Goal: Task Accomplishment & Management: Complete application form

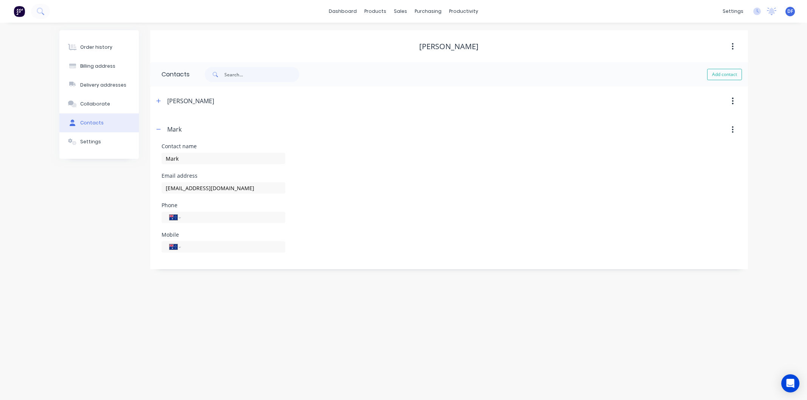
select select "AU"
click at [434, 36] on div "Purchase Orders" at bounding box center [453, 36] width 40 height 7
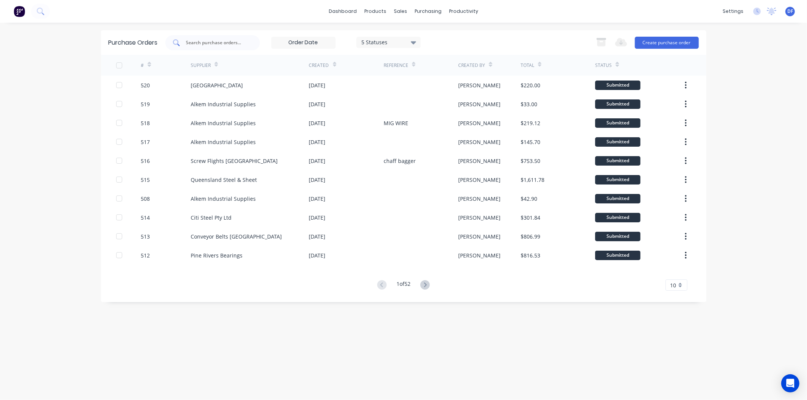
click at [194, 38] on div at bounding box center [212, 42] width 95 height 15
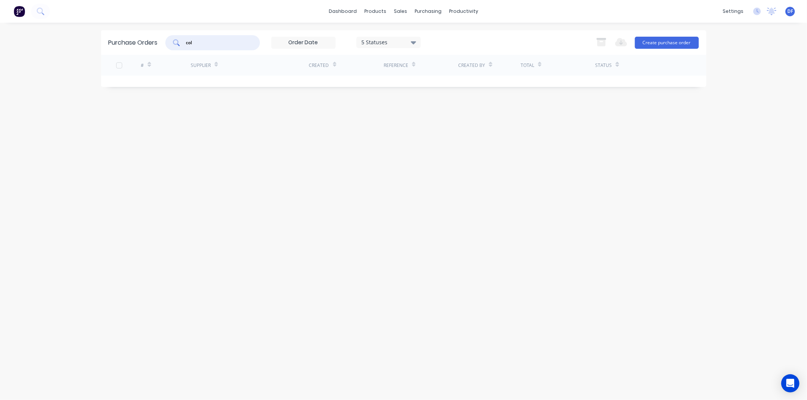
type input "col"
click at [463, 11] on div "productivity" at bounding box center [463, 11] width 37 height 11
click at [470, 37] on div "Workflow" at bounding box center [477, 36] width 23 height 7
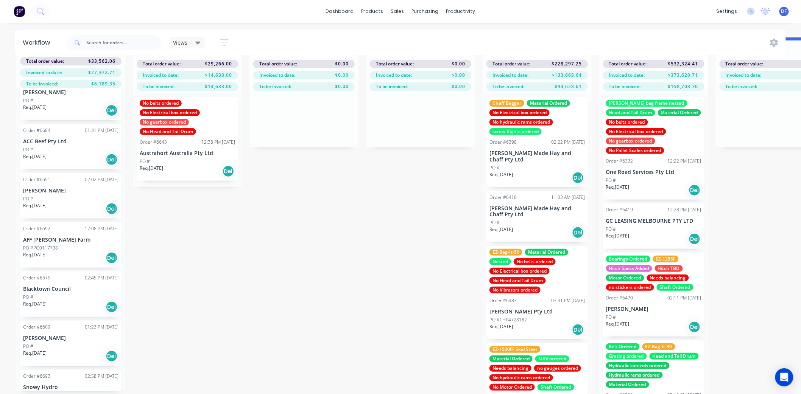
scroll to position [123, 0]
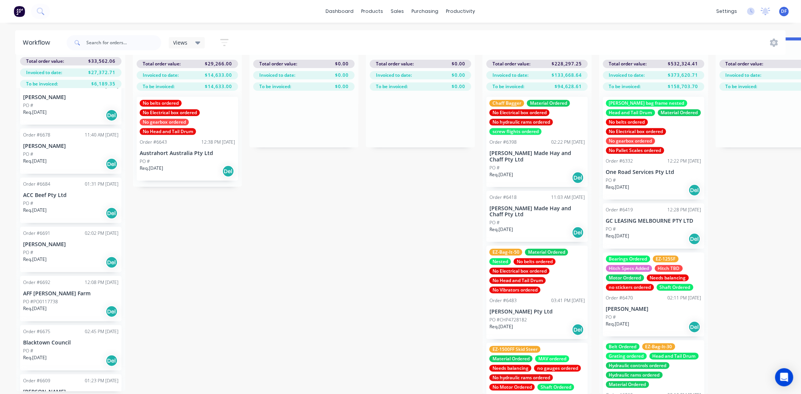
click at [47, 291] on p "AFF [PERSON_NAME] Farm" at bounding box center [70, 294] width 95 height 6
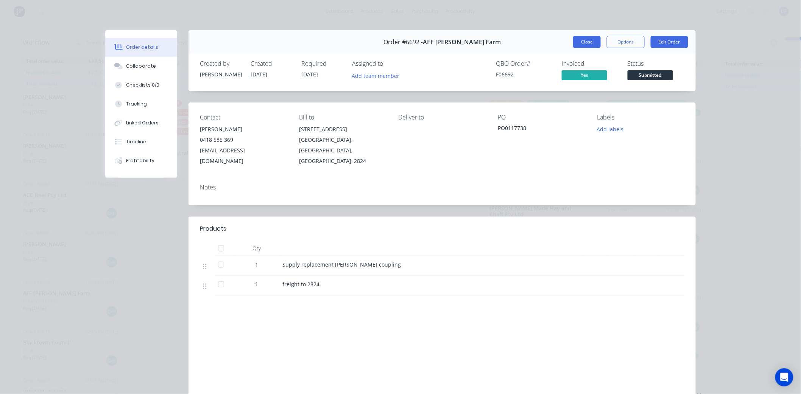
click at [581, 39] on button "Close" at bounding box center [587, 42] width 28 height 12
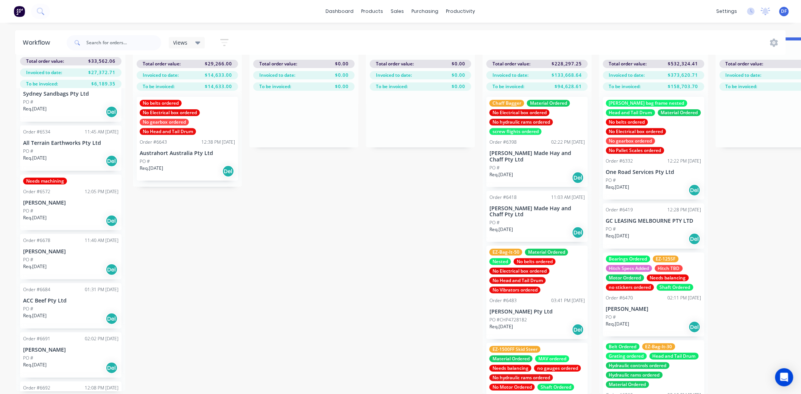
scroll to position [0, 0]
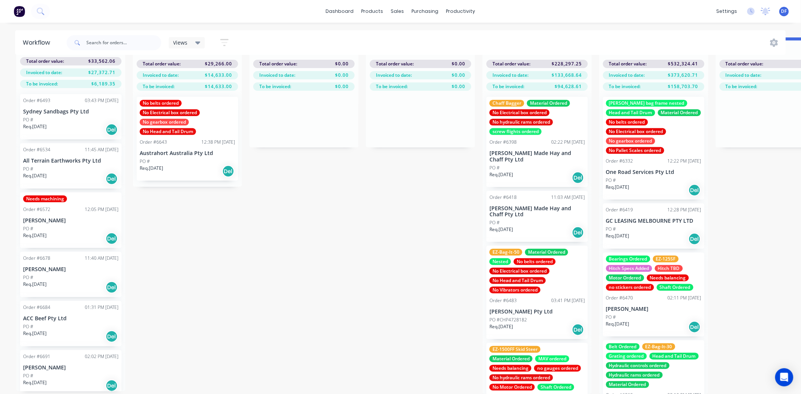
click at [50, 218] on div "Needs machining Order #6572 12:05 PM [DATE] [PERSON_NAME] PO # Req. [DATE] Del" at bounding box center [70, 221] width 101 height 56
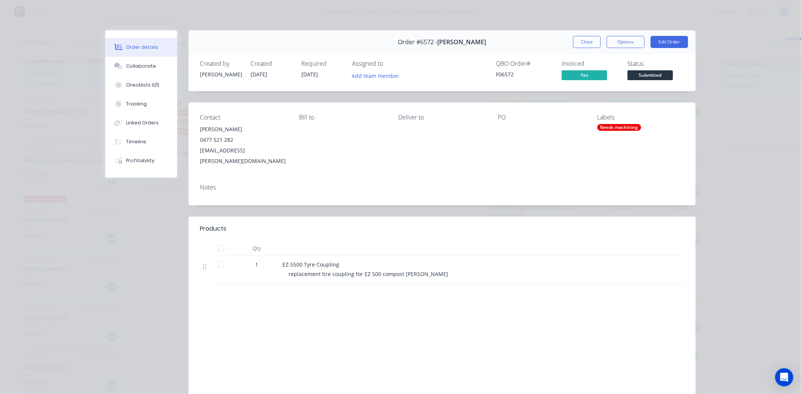
click at [575, 45] on button "Close" at bounding box center [587, 42] width 28 height 12
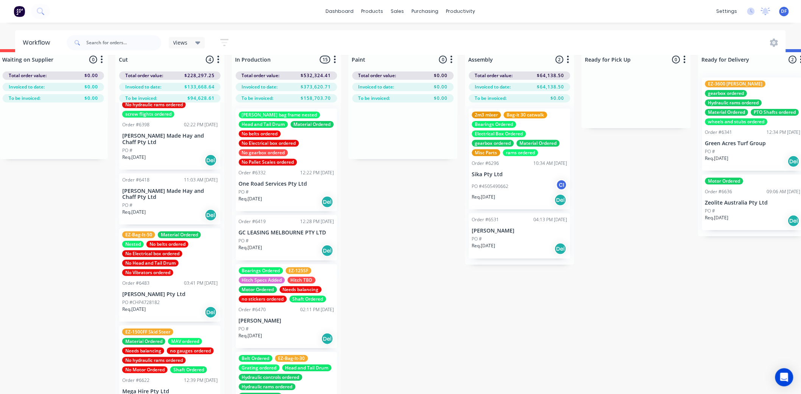
scroll to position [0, 367]
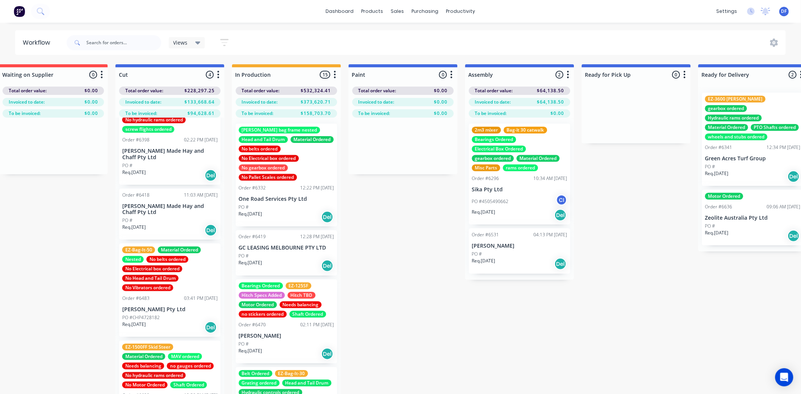
click at [506, 249] on p "[PERSON_NAME]" at bounding box center [519, 246] width 95 height 6
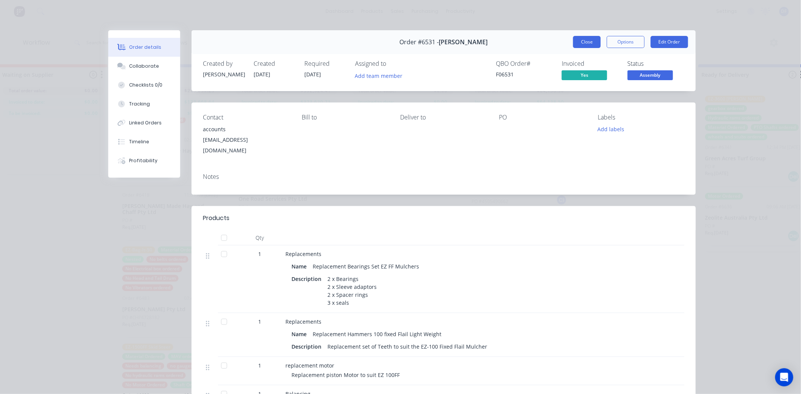
click at [583, 42] on button "Close" at bounding box center [587, 42] width 28 height 12
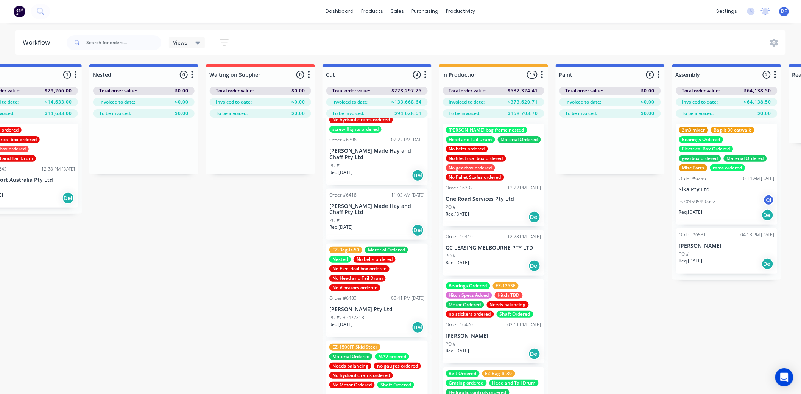
scroll to position [0, 140]
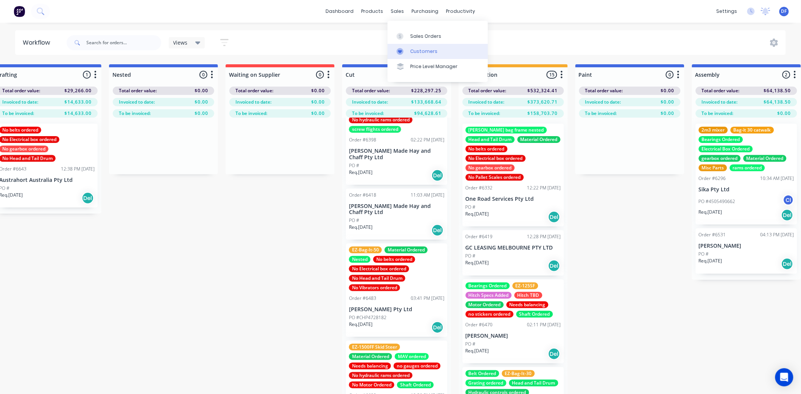
click at [416, 50] on div "Customers" at bounding box center [423, 51] width 27 height 7
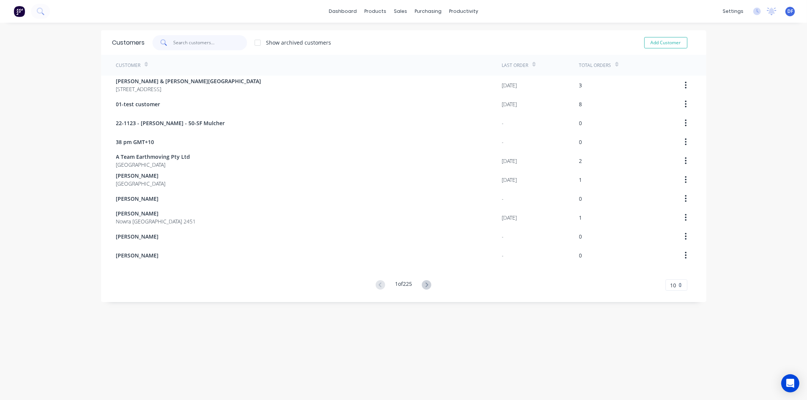
click at [181, 44] on input "text" at bounding box center [210, 42] width 74 height 15
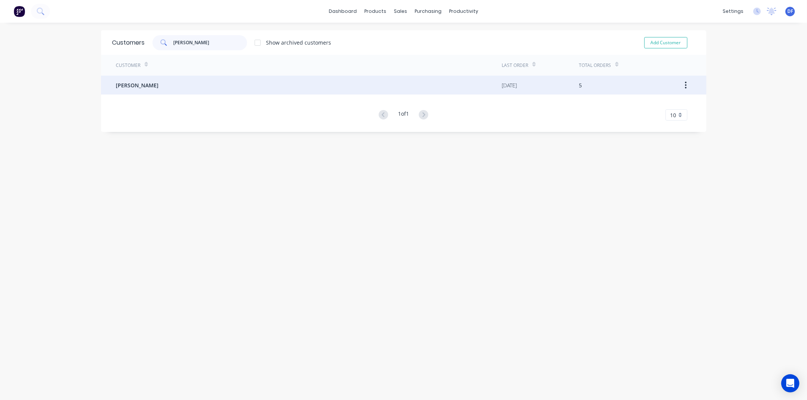
type input "[PERSON_NAME]"
click at [138, 83] on div "[PERSON_NAME]" at bounding box center [309, 85] width 386 height 19
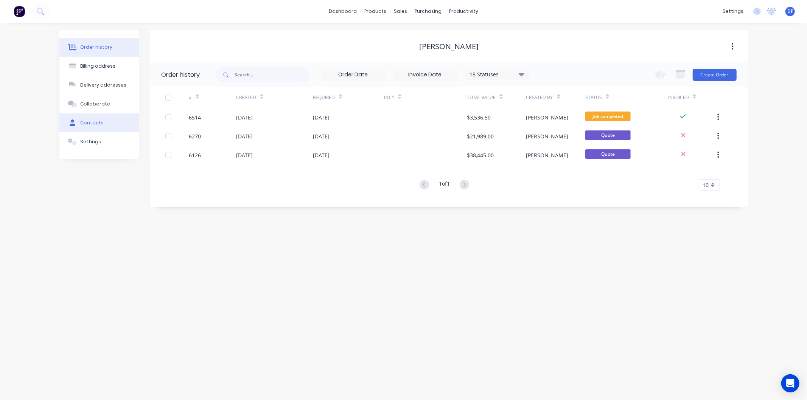
click at [90, 119] on button "Contacts" at bounding box center [98, 123] width 79 height 19
select select "AU"
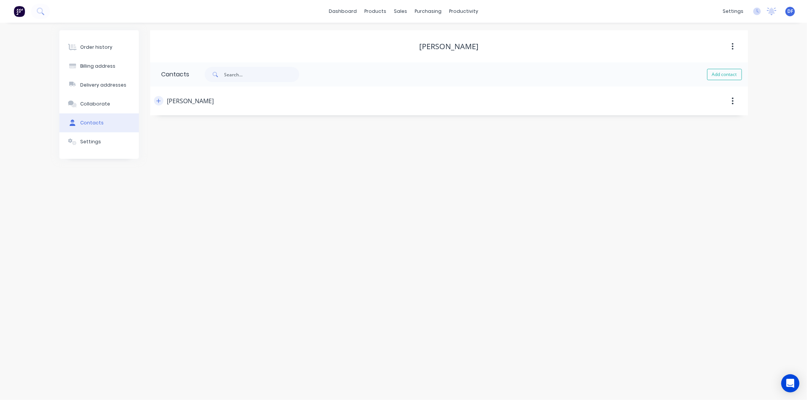
click at [157, 103] on icon "button" at bounding box center [158, 100] width 5 height 5
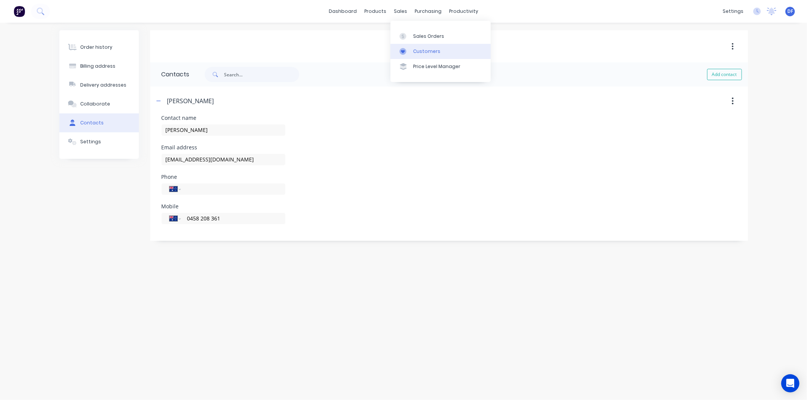
click at [422, 50] on div "Customers" at bounding box center [426, 51] width 27 height 7
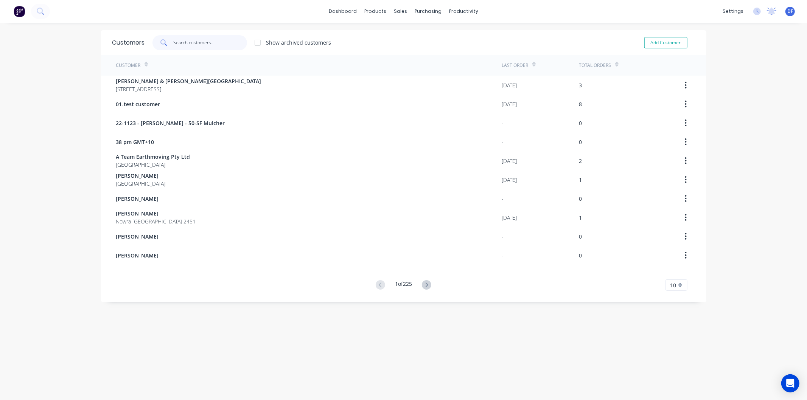
click at [216, 46] on input "text" at bounding box center [210, 42] width 74 height 15
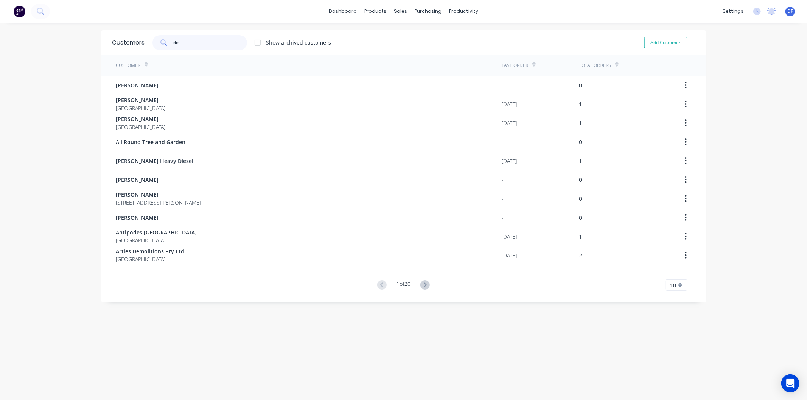
type input "d"
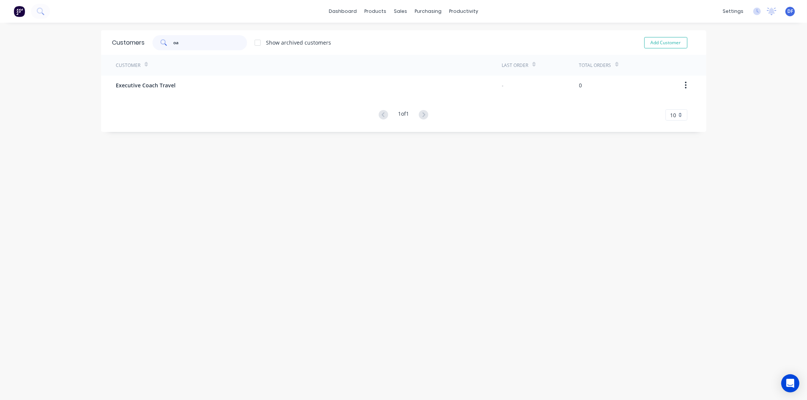
type input "o"
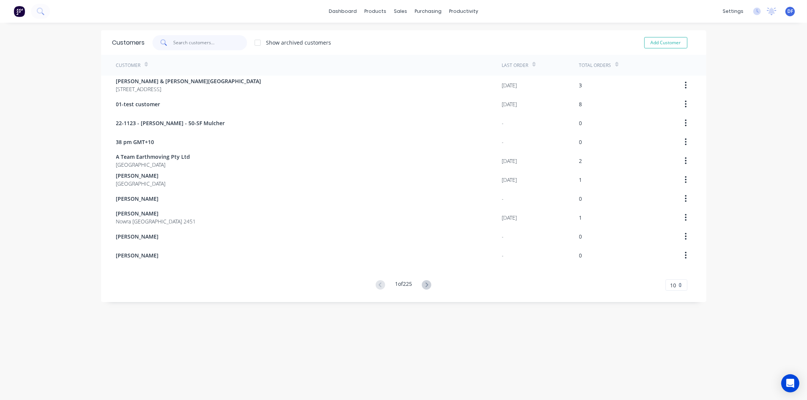
type input "a"
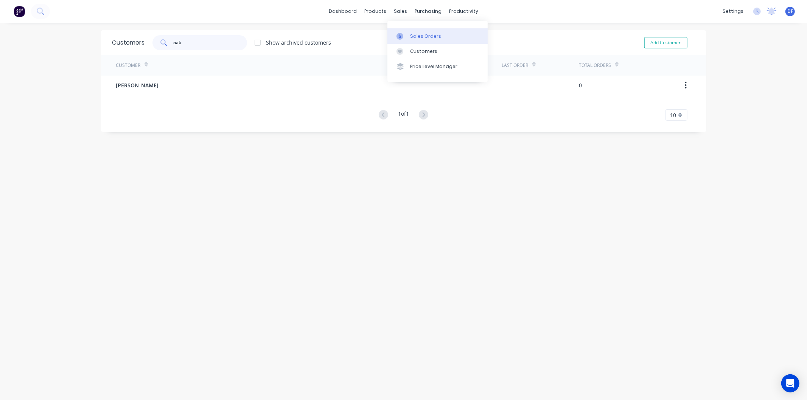
type input "oak"
click at [425, 37] on div "Sales Orders" at bounding box center [425, 36] width 31 height 7
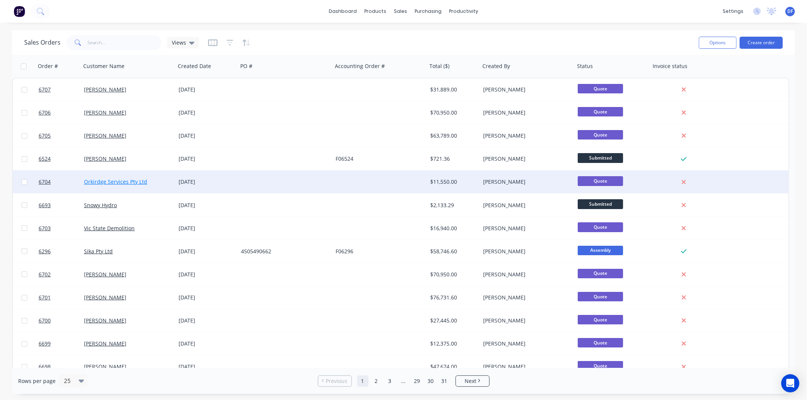
click at [109, 181] on link "Orkirdge Services Pty Ltd" at bounding box center [115, 181] width 63 height 7
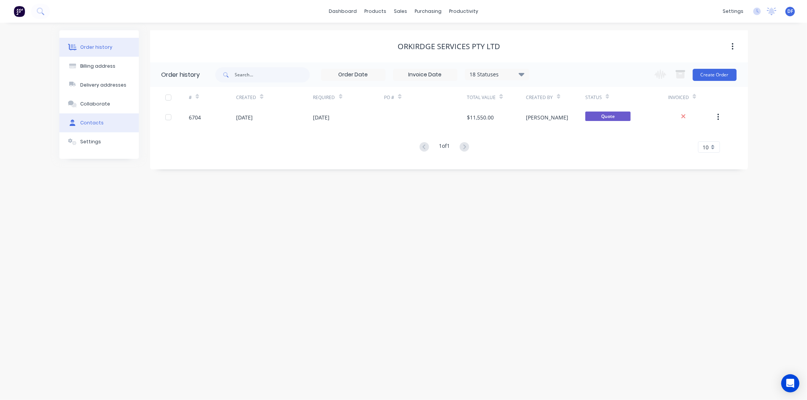
click at [96, 125] on div "Contacts" at bounding box center [91, 123] width 23 height 7
select select "AU"
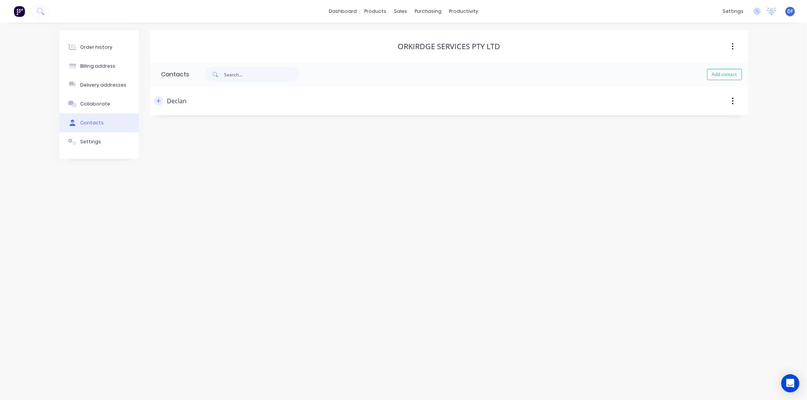
click at [159, 99] on icon "button" at bounding box center [158, 100] width 5 height 5
drag, startPoint x: 253, startPoint y: 159, endPoint x: 165, endPoint y: 160, distance: 88.2
click at [165, 160] on input "[EMAIL_ADDRESS][DOMAIN_NAME]" at bounding box center [224, 159] width 124 height 11
paste input "akri"
type input "[EMAIL_ADDRESS][DOMAIN_NAME]"
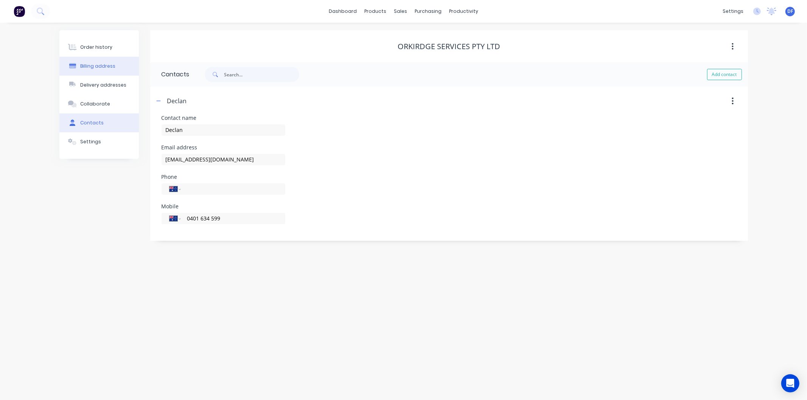
click at [90, 68] on div "Billing address" at bounding box center [97, 66] width 35 height 7
select select "AU"
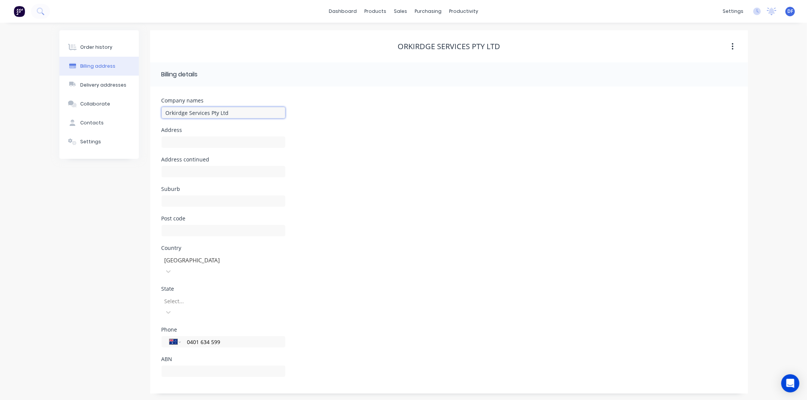
click at [170, 112] on input "Orkirdge Services Pty Ltd" at bounding box center [224, 112] width 124 height 11
click at [172, 112] on input "Orkirdge Services Pty Ltd" at bounding box center [224, 112] width 124 height 11
click at [176, 114] on input "Oakirdge Services Pty Ltd" at bounding box center [224, 112] width 124 height 11
click at [178, 113] on input "Oakirdge Services Pty Ltd" at bounding box center [224, 112] width 124 height 11
click at [177, 114] on input "Oakrdge Services Pty Ltd" at bounding box center [224, 112] width 124 height 11
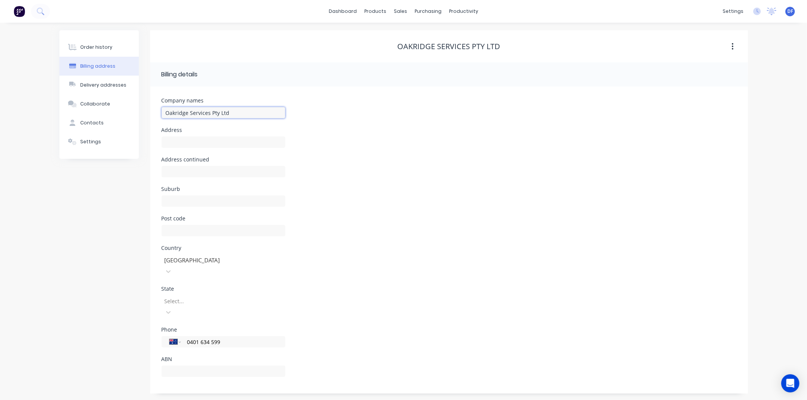
type input "Oakridge Services Pty Ltd"
click at [364, 154] on div "Address" at bounding box center [449, 143] width 575 height 30
click at [99, 46] on div "Order history" at bounding box center [96, 47] width 32 height 7
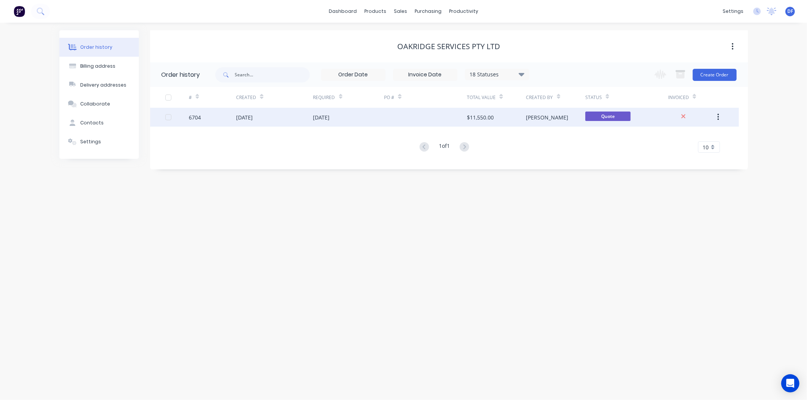
click at [253, 115] on div "[DATE]" at bounding box center [244, 118] width 17 height 8
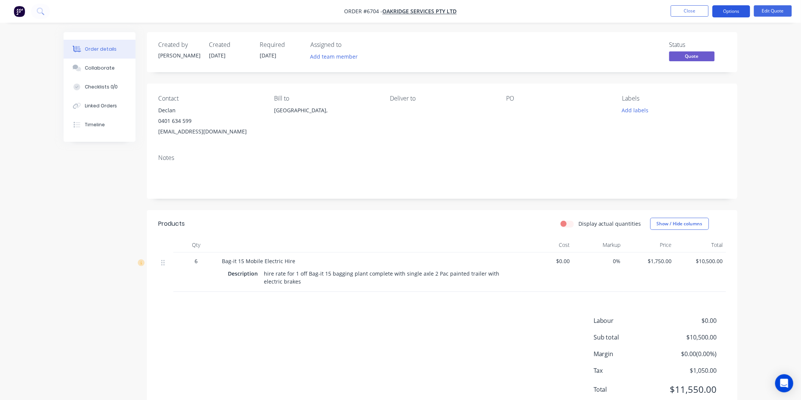
click at [733, 10] on button "Options" at bounding box center [731, 11] width 38 height 12
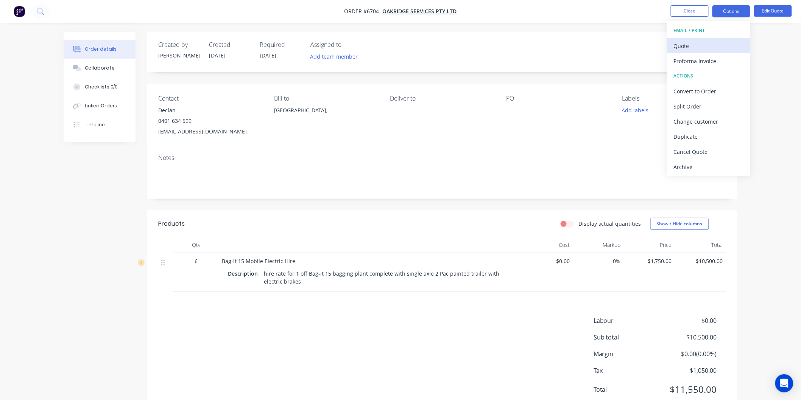
click at [684, 46] on div "Quote" at bounding box center [709, 45] width 70 height 11
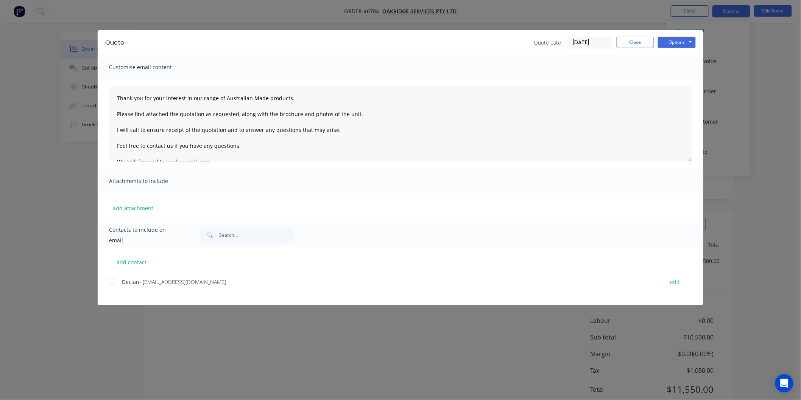
click at [115, 282] on div at bounding box center [111, 282] width 15 height 15
click at [115, 95] on textarea "Thank you for your interest in our range of Australian Made products. Please fi…" at bounding box center [400, 124] width 583 height 76
click at [134, 94] on textarea "Thank you for your interest in our range of Australian Made products. Please fi…" at bounding box center [400, 124] width 583 height 76
click at [681, 43] on button "Options" at bounding box center [677, 42] width 38 height 11
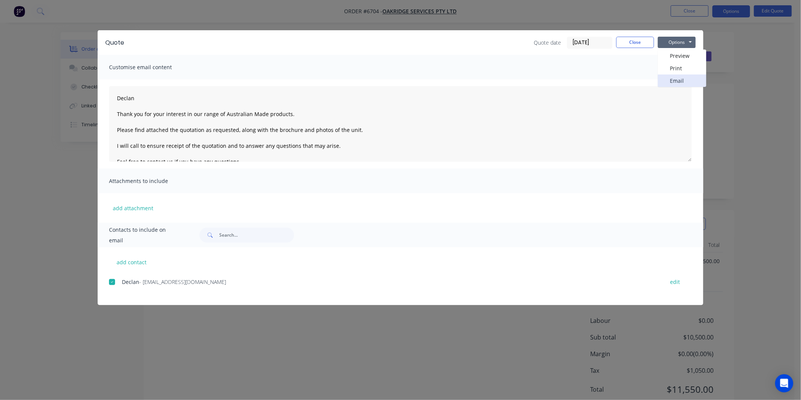
click at [672, 78] on button "Email" at bounding box center [682, 81] width 48 height 12
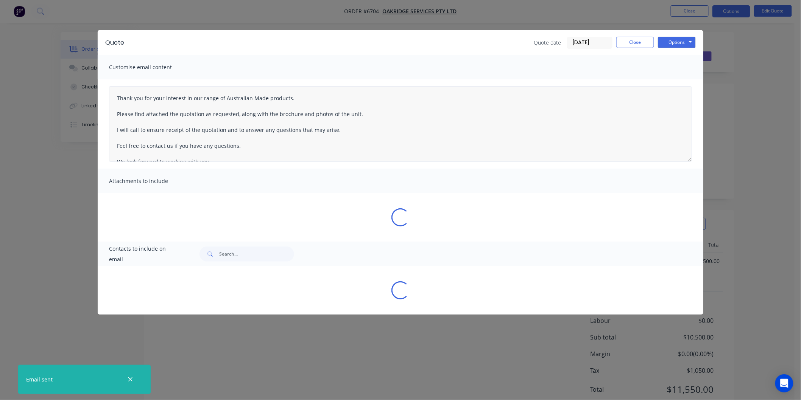
type textarea "Thank you for your interest in our range of Australian Made products. Please fi…"
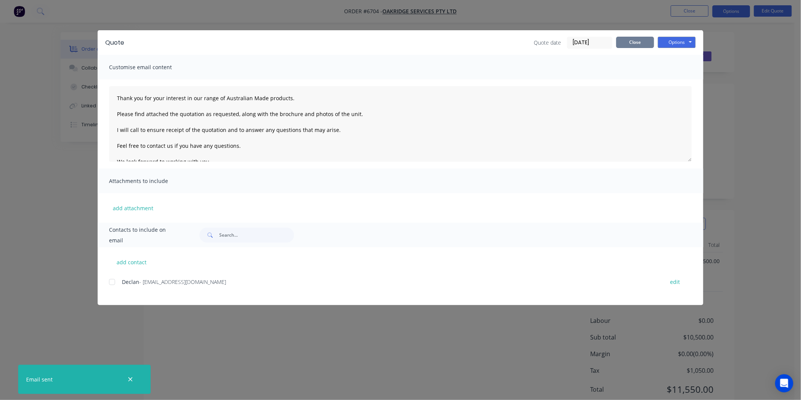
click at [629, 39] on button "Close" at bounding box center [635, 42] width 38 height 11
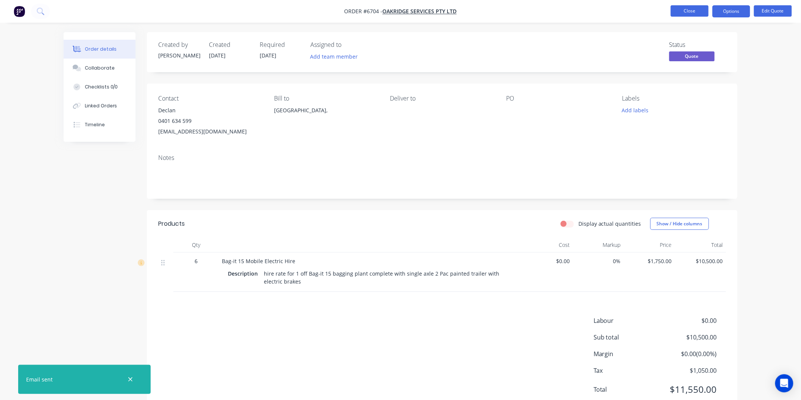
click at [689, 9] on button "Close" at bounding box center [690, 10] width 38 height 11
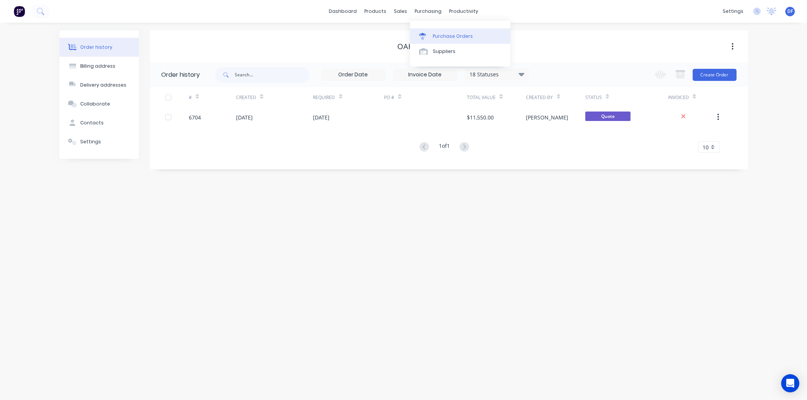
click at [442, 34] on div "Purchase Orders" at bounding box center [453, 36] width 40 height 7
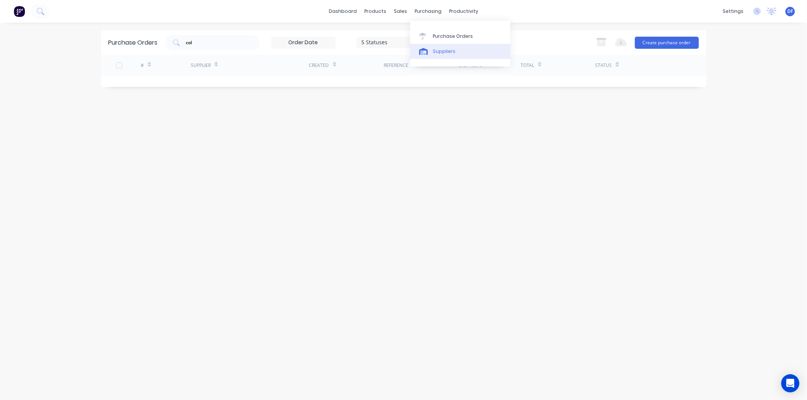
click at [442, 51] on div "Suppliers" at bounding box center [444, 51] width 23 height 7
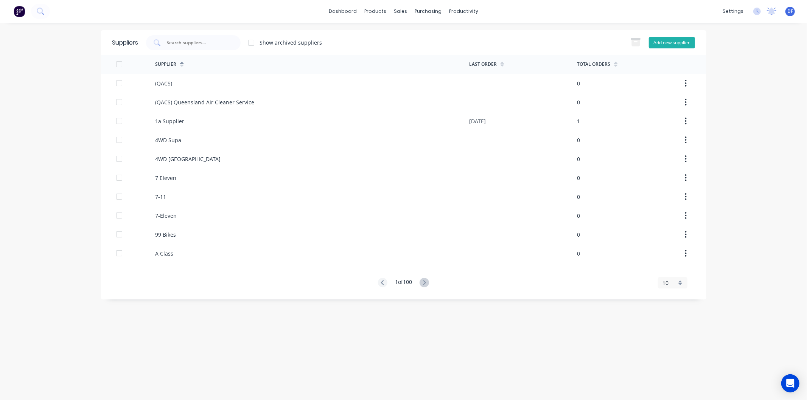
click at [672, 42] on button "Add new supplier" at bounding box center [672, 42] width 46 height 11
select select "AU"
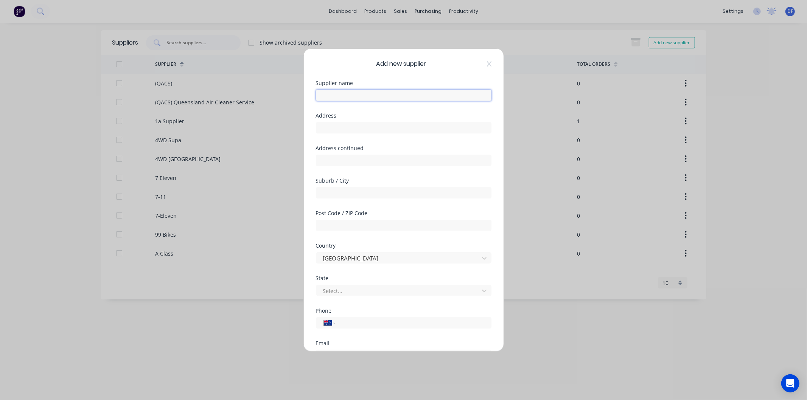
click at [342, 94] on input "text" at bounding box center [404, 95] width 176 height 11
type input "Select Diesel Services"
click at [358, 323] on input "tel" at bounding box center [412, 323] width 143 height 9
paste input "0448 800 013"
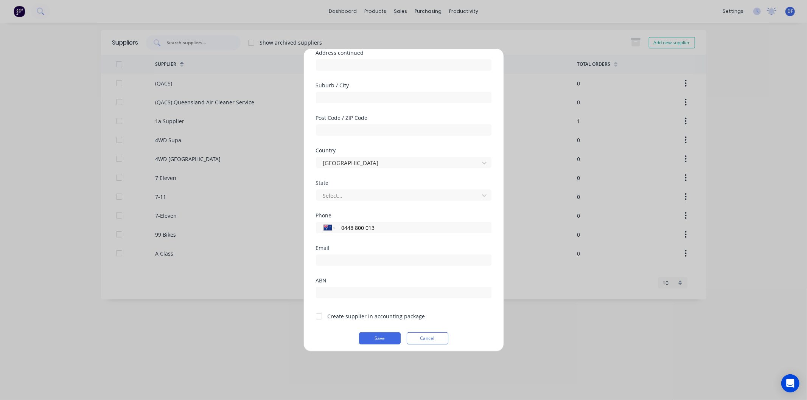
scroll to position [99, 0]
type input "0448 800 013"
click at [319, 313] on div at bounding box center [318, 313] width 15 height 15
click at [376, 335] on button "Save" at bounding box center [380, 335] width 42 height 12
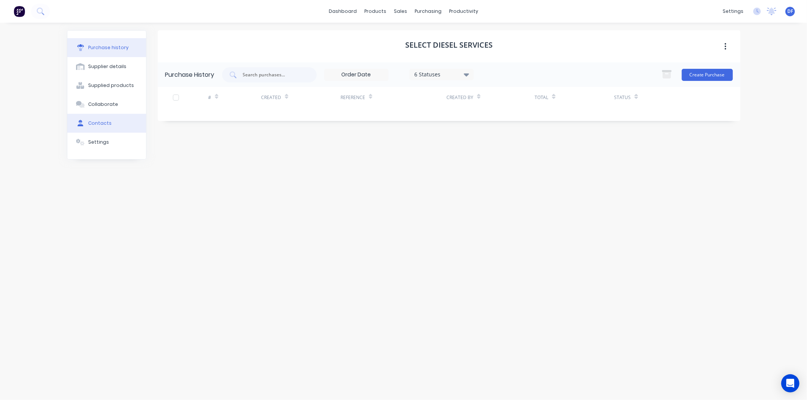
click at [95, 124] on div "Contacts" at bounding box center [99, 123] width 23 height 7
click at [714, 74] on button "Add contact" at bounding box center [715, 74] width 35 height 11
select select "AU"
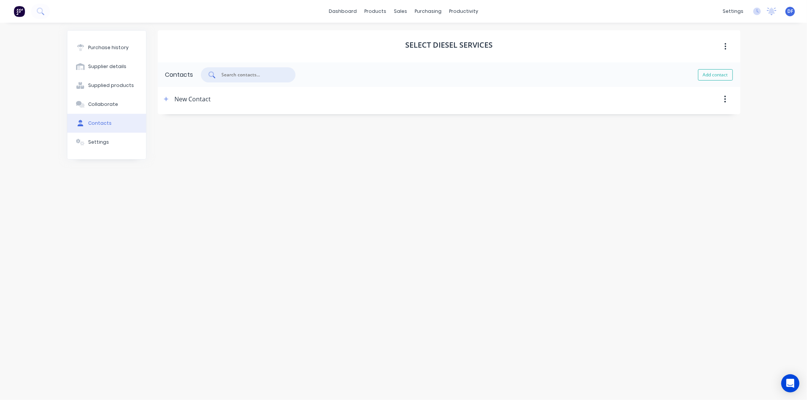
click at [226, 76] on input "text" at bounding box center [252, 75] width 63 height 8
click at [167, 103] on button "button" at bounding box center [166, 99] width 9 height 9
click at [193, 131] on input "New Contact" at bounding box center [222, 131] width 106 height 11
drag, startPoint x: 212, startPoint y: 133, endPoint x: 172, endPoint y: 132, distance: 40.5
click at [172, 132] on input "New Cntact" at bounding box center [222, 131] width 106 height 11
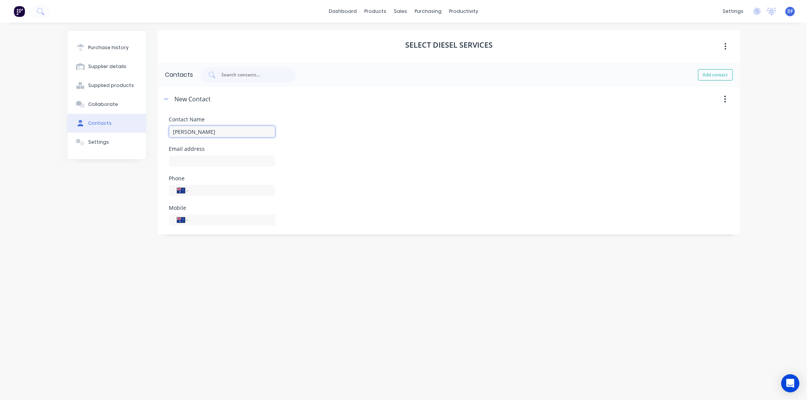
type input "[PERSON_NAME]"
click at [187, 169] on div "Contact Name [PERSON_NAME] address Phone International [GEOGRAPHIC_DATA] [GEOGR…" at bounding box center [449, 171] width 560 height 109
click at [183, 163] on input at bounding box center [222, 161] width 106 height 11
type input "[PERSON_NAME][EMAIL_ADDRESS][DOMAIN_NAME]"
click at [201, 225] on div "International [GEOGRAPHIC_DATA] [GEOGRAPHIC_DATA] [GEOGRAPHIC_DATA] [GEOGRAPHIC…" at bounding box center [222, 220] width 106 height 11
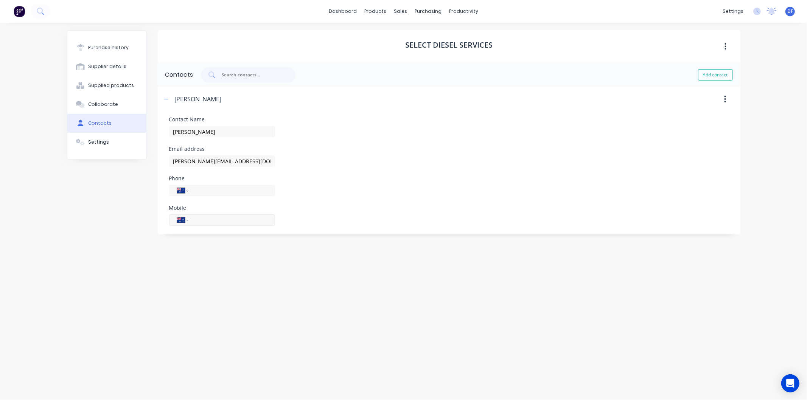
paste input "0448 800 013"
type input "0448 800 013"
click at [297, 190] on div "Phone International [GEOGRAPHIC_DATA] [GEOGRAPHIC_DATA] [GEOGRAPHIC_DATA] [GEOG…" at bounding box center [449, 186] width 560 height 20
click at [102, 46] on div "Purchase history" at bounding box center [108, 47] width 40 height 7
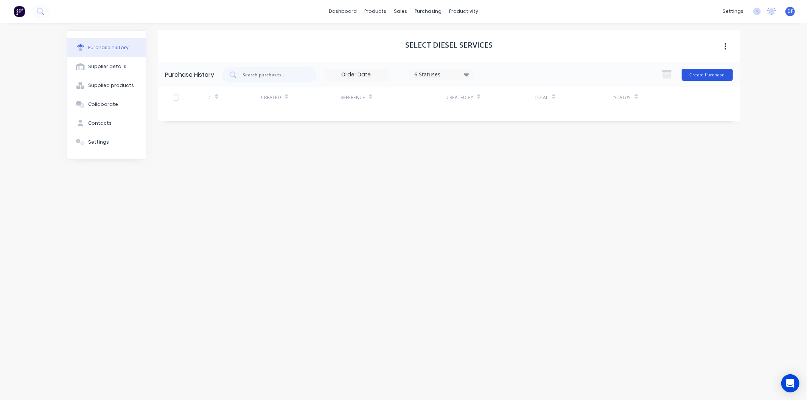
click at [697, 73] on button "Create Purchase" at bounding box center [707, 75] width 51 height 12
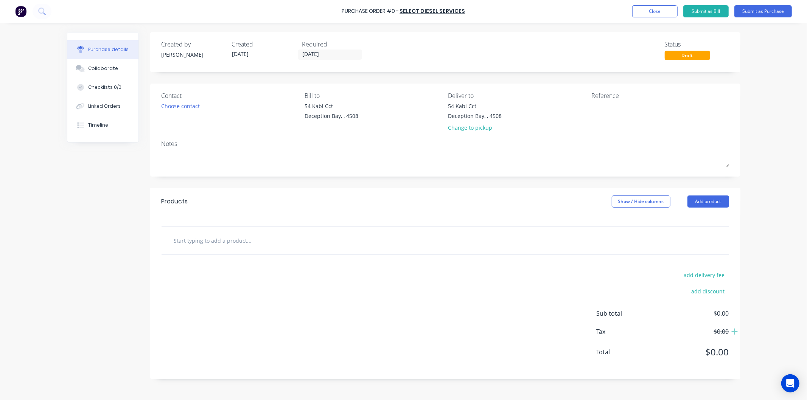
click at [209, 247] on input "text" at bounding box center [249, 240] width 151 height 15
type input "Supply 1 off Kohler KD425"
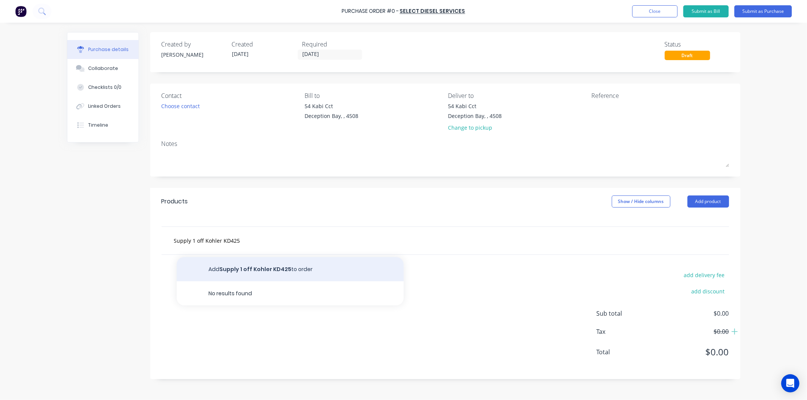
click at [289, 265] on button "Add Supply 1 off Kohler KD425 to order" at bounding box center [290, 269] width 227 height 24
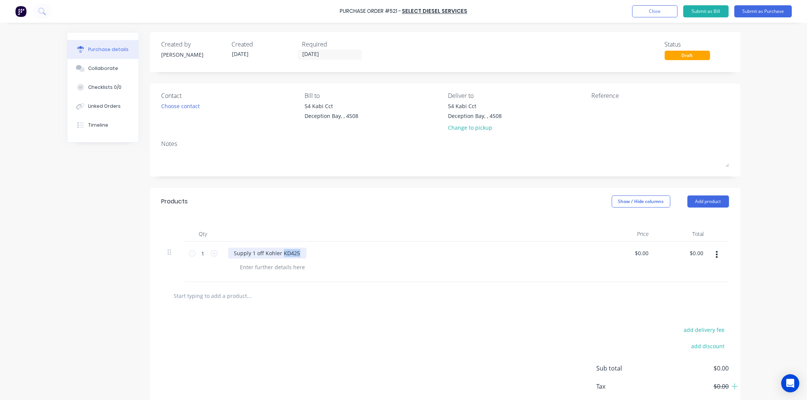
drag, startPoint x: 296, startPoint y: 254, endPoint x: 279, endPoint y: 255, distance: 17.5
click at [279, 255] on div "Supply 1 off Kohler KD425" at bounding box center [267, 253] width 78 height 11
paste div
click at [636, 248] on input "0.0000" at bounding box center [641, 253] width 17 height 11
drag, startPoint x: 646, startPoint y: 253, endPoint x: 621, endPoint y: 251, distance: 25.1
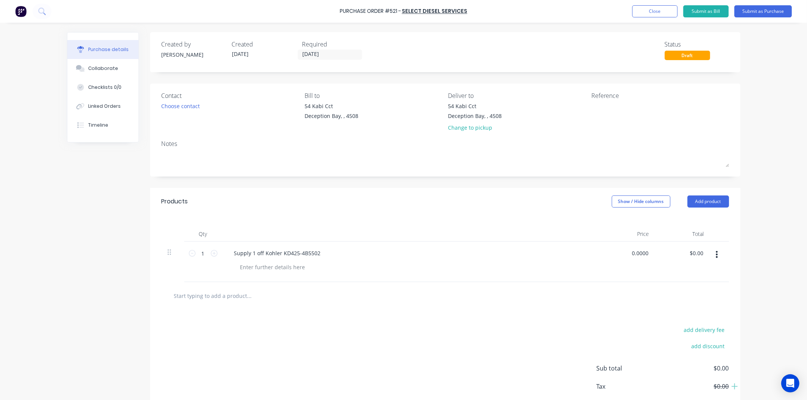
click at [622, 252] on div "0.0000 0.0000" at bounding box center [628, 262] width 55 height 40
type input "$6,750.00"
click at [619, 263] on div "$6,750.00 6750" at bounding box center [628, 262] width 55 height 40
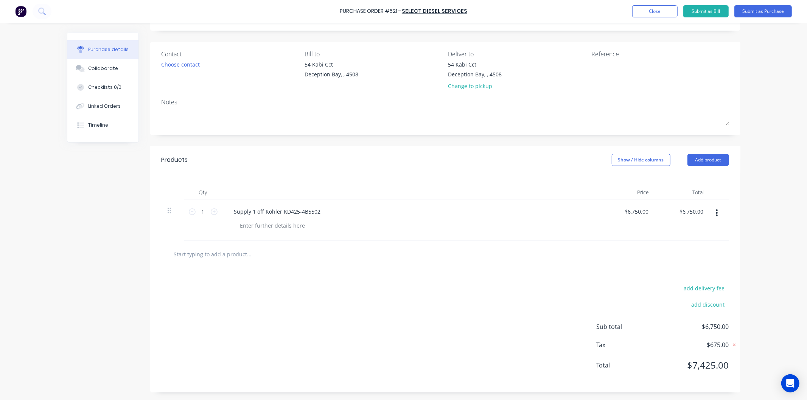
scroll to position [0, 0]
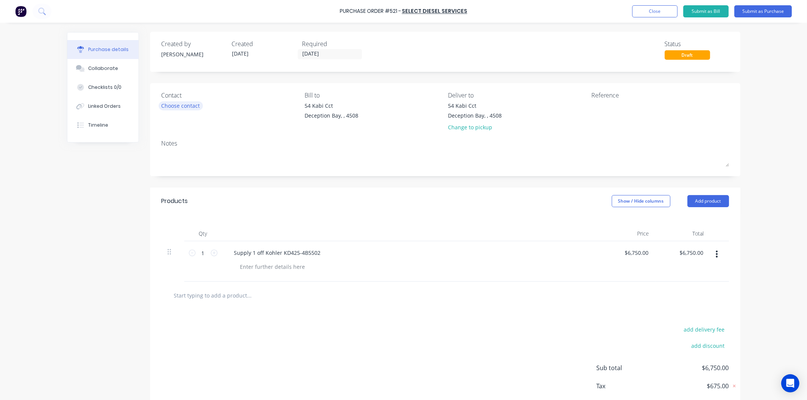
click at [183, 104] on div "Choose contact" at bounding box center [181, 106] width 39 height 8
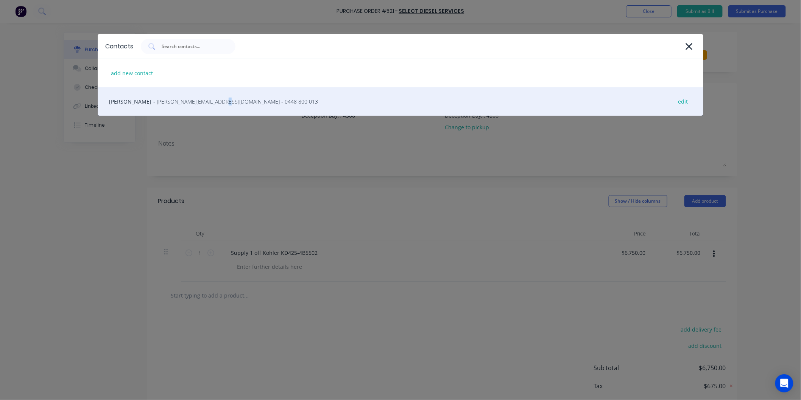
click at [189, 100] on span "- [PERSON_NAME][EMAIL_ADDRESS][DOMAIN_NAME] - 0448 800 013" at bounding box center [235, 102] width 165 height 8
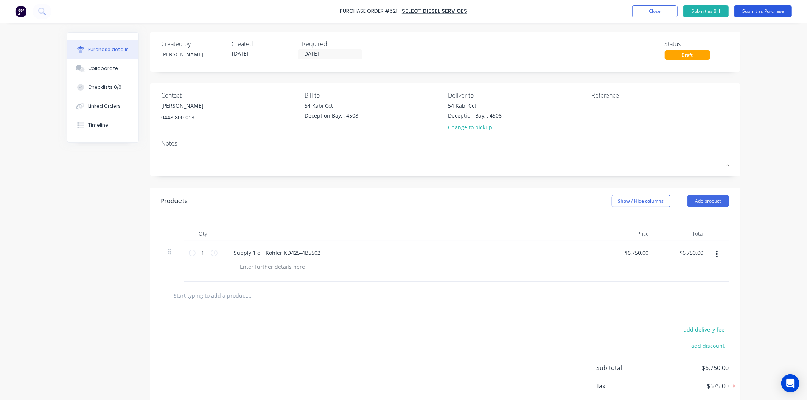
click at [765, 9] on button "Submit as Purchase" at bounding box center [764, 11] width 58 height 12
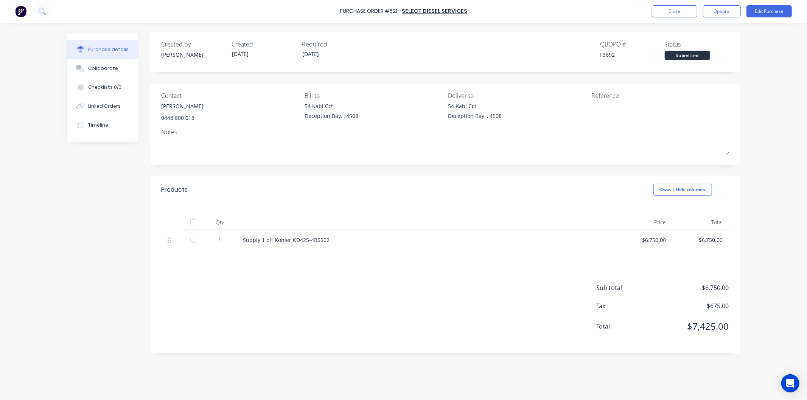
scroll to position [0, 0]
click at [715, 13] on button "Options" at bounding box center [722, 11] width 38 height 12
click at [696, 31] on div "Print / Email" at bounding box center [705, 30] width 58 height 11
click at [693, 42] on div "With pricing" at bounding box center [705, 45] width 58 height 11
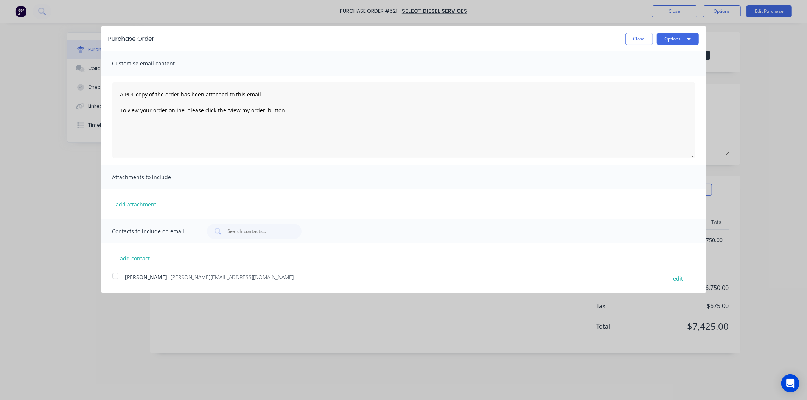
click at [117, 274] on div at bounding box center [115, 276] width 15 height 15
click at [117, 95] on textarea "A PDF copy of the order has been attached to this email. To view your order onl…" at bounding box center [403, 120] width 583 height 76
click at [123, 96] on textarea "A PDF copy of the order has been attached to this email. To view your order onl…" at bounding box center [403, 120] width 583 height 76
type textarea "[PERSON_NAME] A PDF copy of the order has been attached to this email. To view …"
click at [675, 37] on button "Options" at bounding box center [678, 39] width 42 height 12
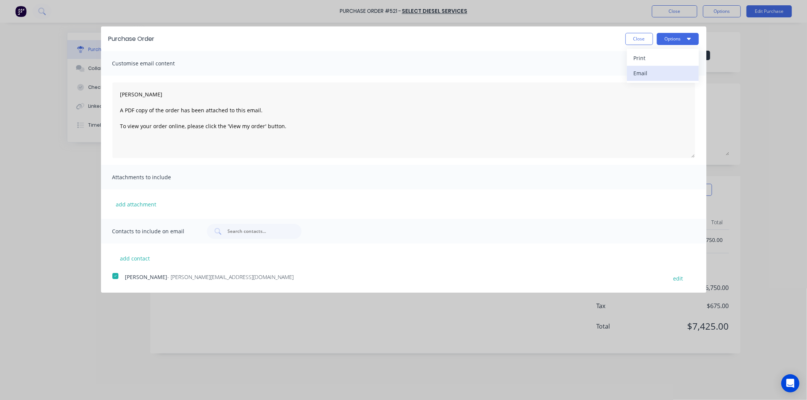
click at [652, 72] on div "Email" at bounding box center [663, 73] width 58 height 11
